Goal: Communication & Community: Answer question/provide support

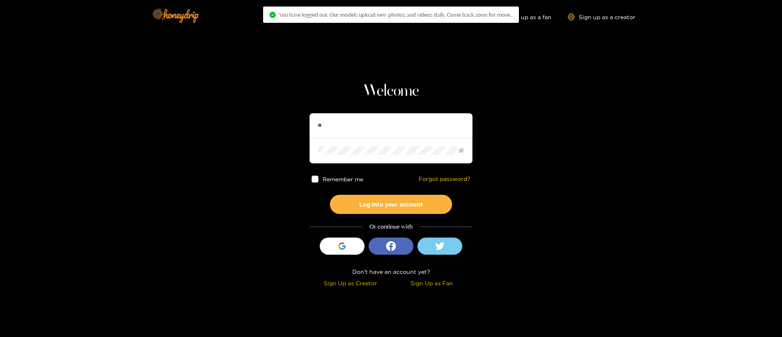
type input "**********"
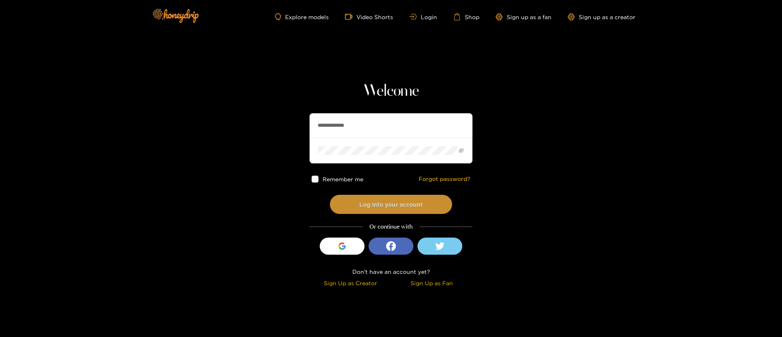
click at [383, 205] on button "Log into your account" at bounding box center [391, 204] width 122 height 19
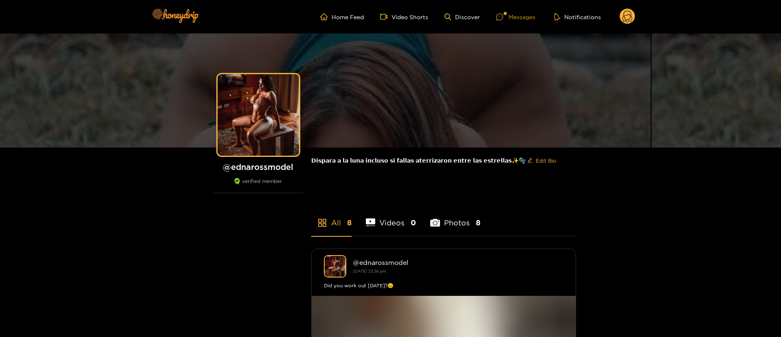
click at [531, 19] on div "Messages" at bounding box center [515, 16] width 39 height 9
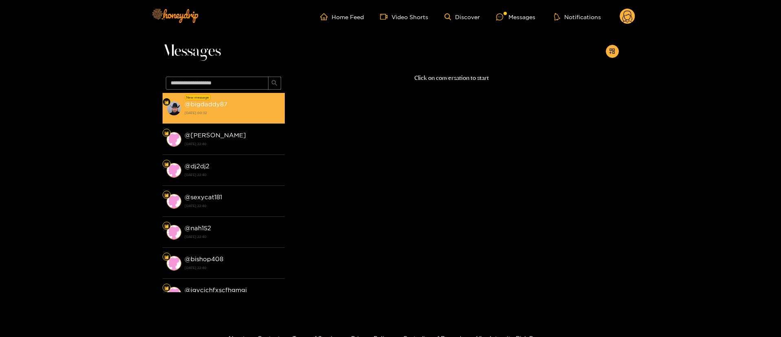
click at [224, 108] on div "@ bigdaddy87 [DATE] 00:32" at bounding box center [232, 108] width 96 height 18
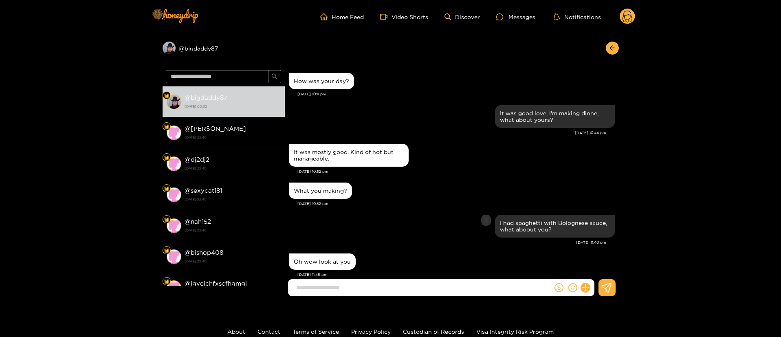
scroll to position [652, 0]
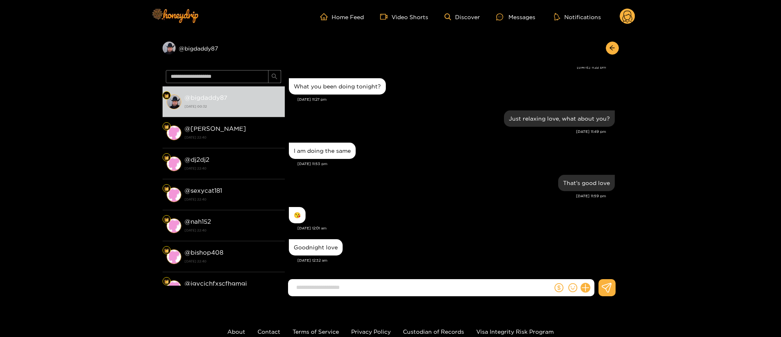
drag, startPoint x: 435, startPoint y: 282, endPoint x: 439, endPoint y: 278, distance: 6.4
click at [437, 283] on input at bounding box center [422, 287] width 260 height 13
type input "**********"
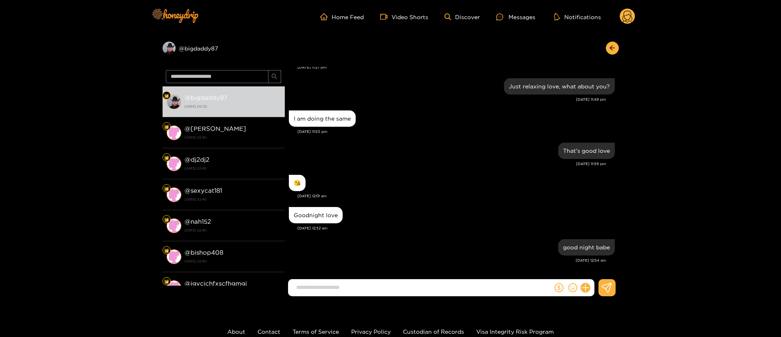
click at [637, 21] on header "Home Feed Video Shorts Discover Messages Notifications 0" at bounding box center [390, 16] width 781 height 33
click at [631, 21] on circle at bounding box center [626, 16] width 15 height 15
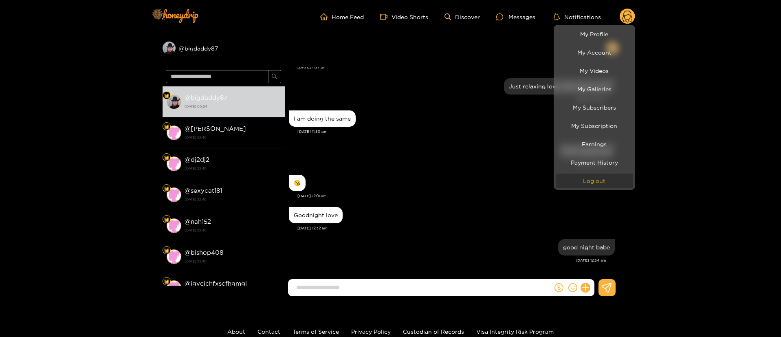
click at [598, 178] on button "Log out" at bounding box center [594, 181] width 77 height 14
